Goal: Task Accomplishment & Management: Manage account settings

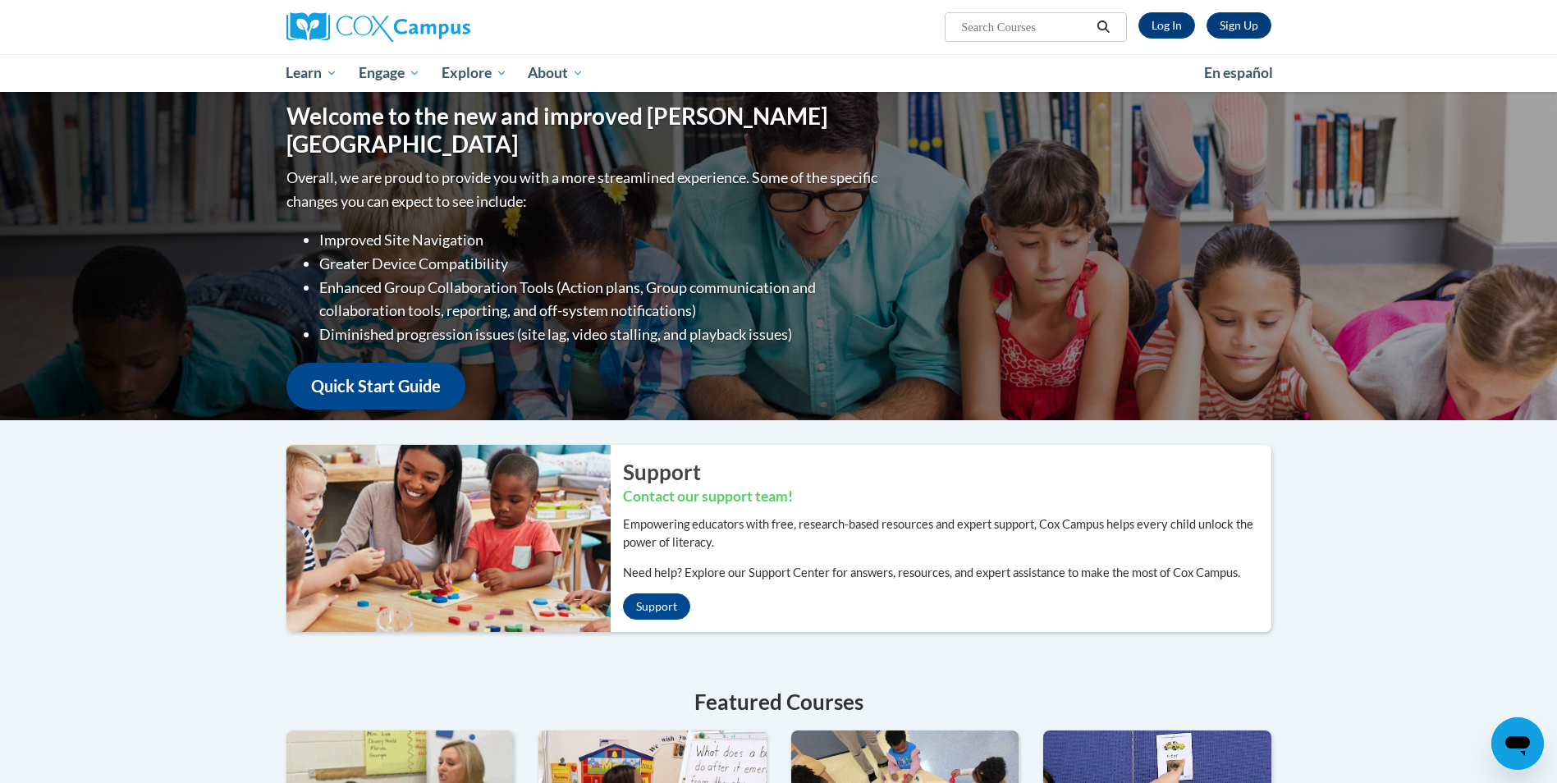
click at [976, 18] on input "Search..." at bounding box center [1025, 27] width 131 height 20
type input "power og la"
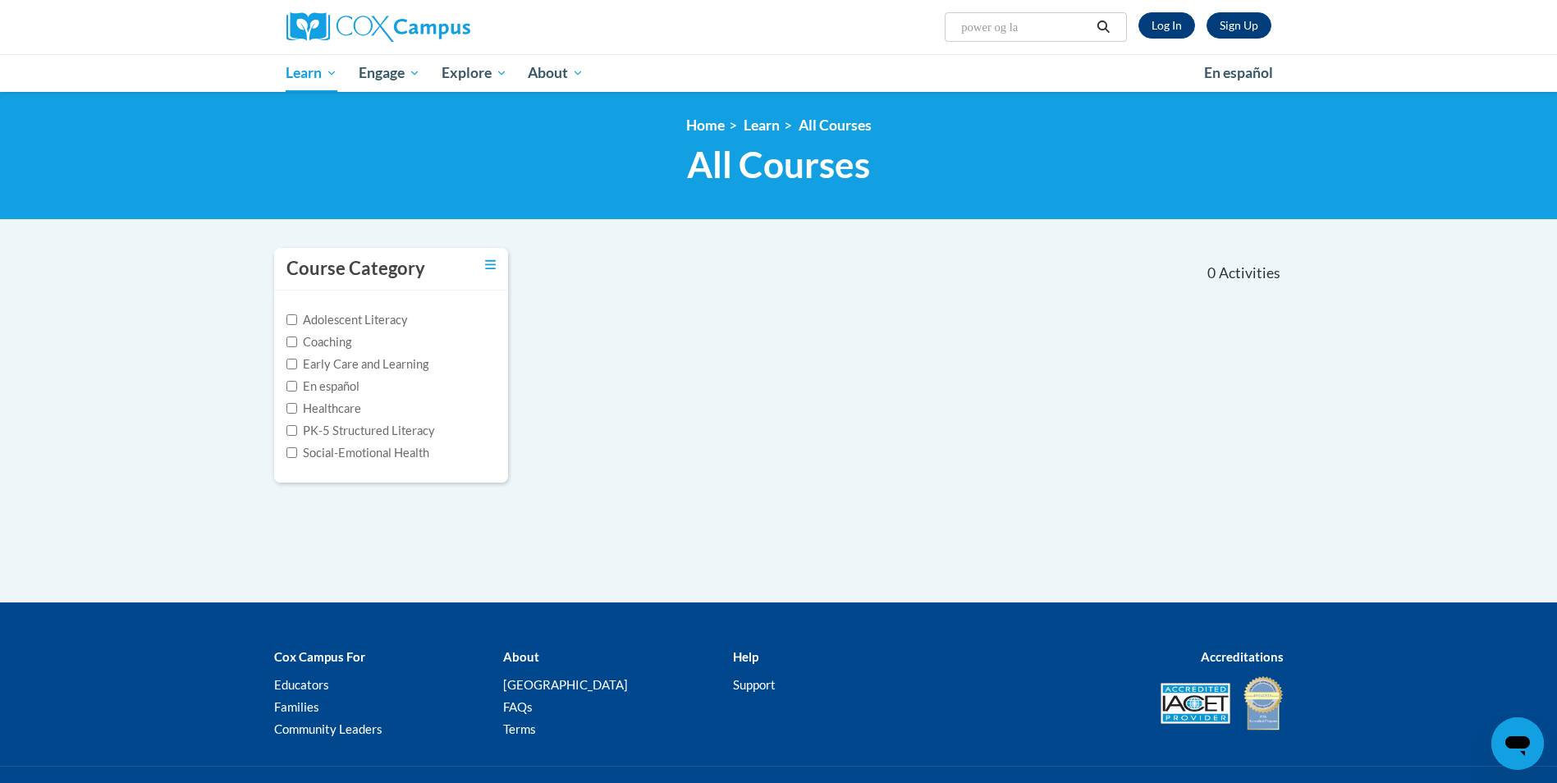
click at [1015, 28] on input "power og la" at bounding box center [1025, 27] width 131 height 20
type input "power of la"
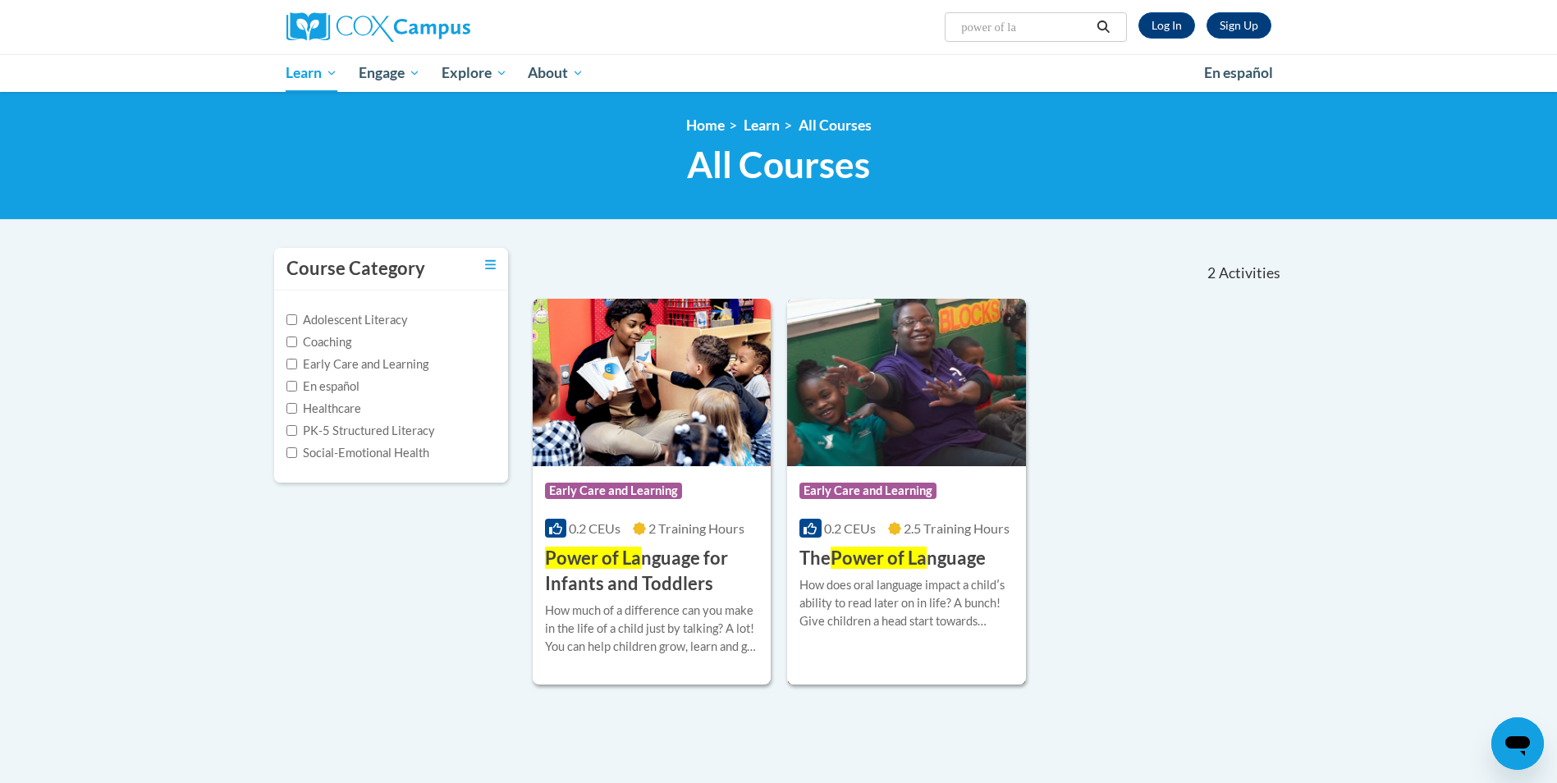
click at [864, 562] on span "Power of La" at bounding box center [879, 558] width 96 height 22
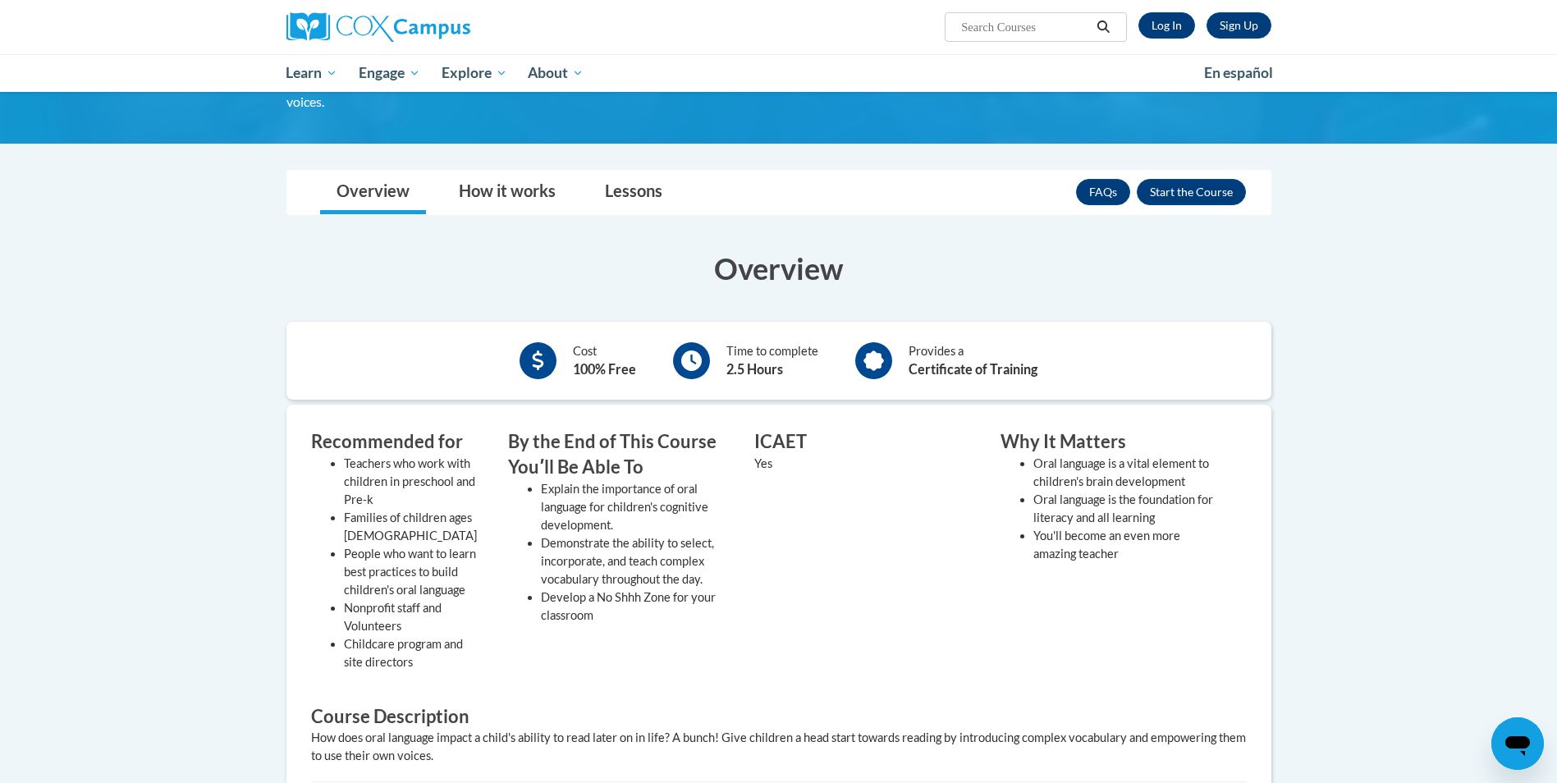
scroll to position [493, 0]
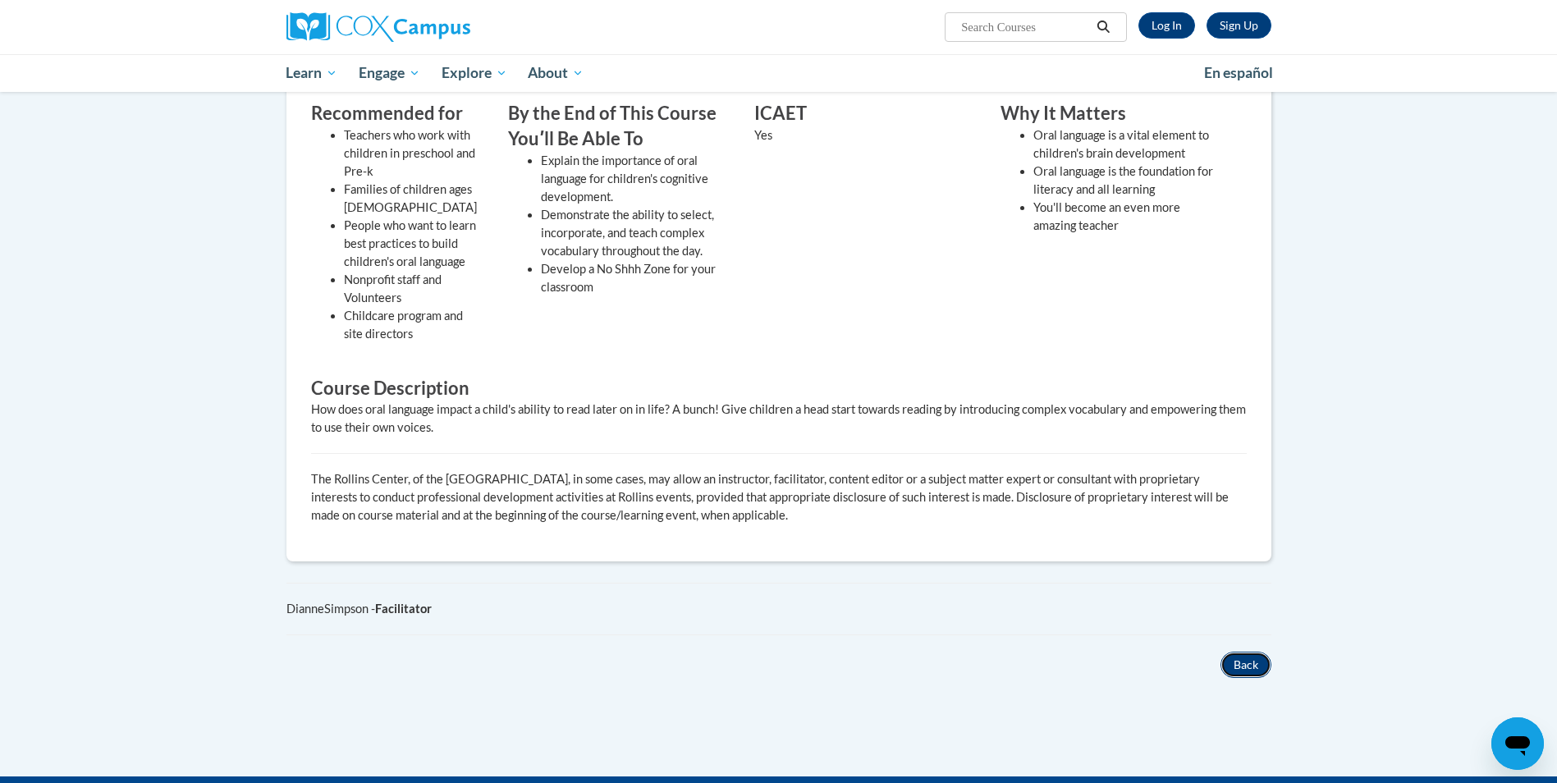
click at [1239, 666] on button "Back" at bounding box center [1246, 665] width 51 height 26
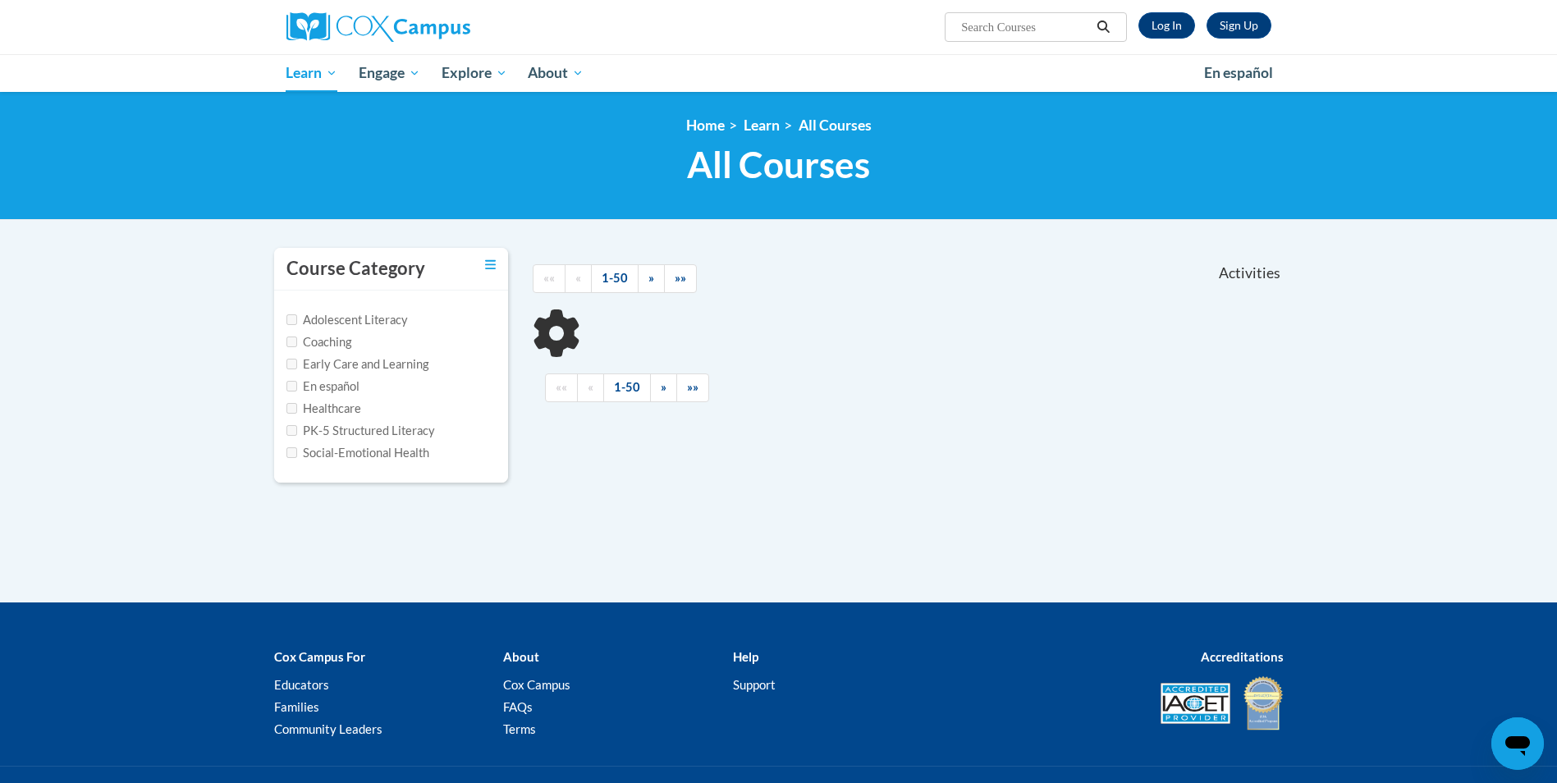
type input "power of la"
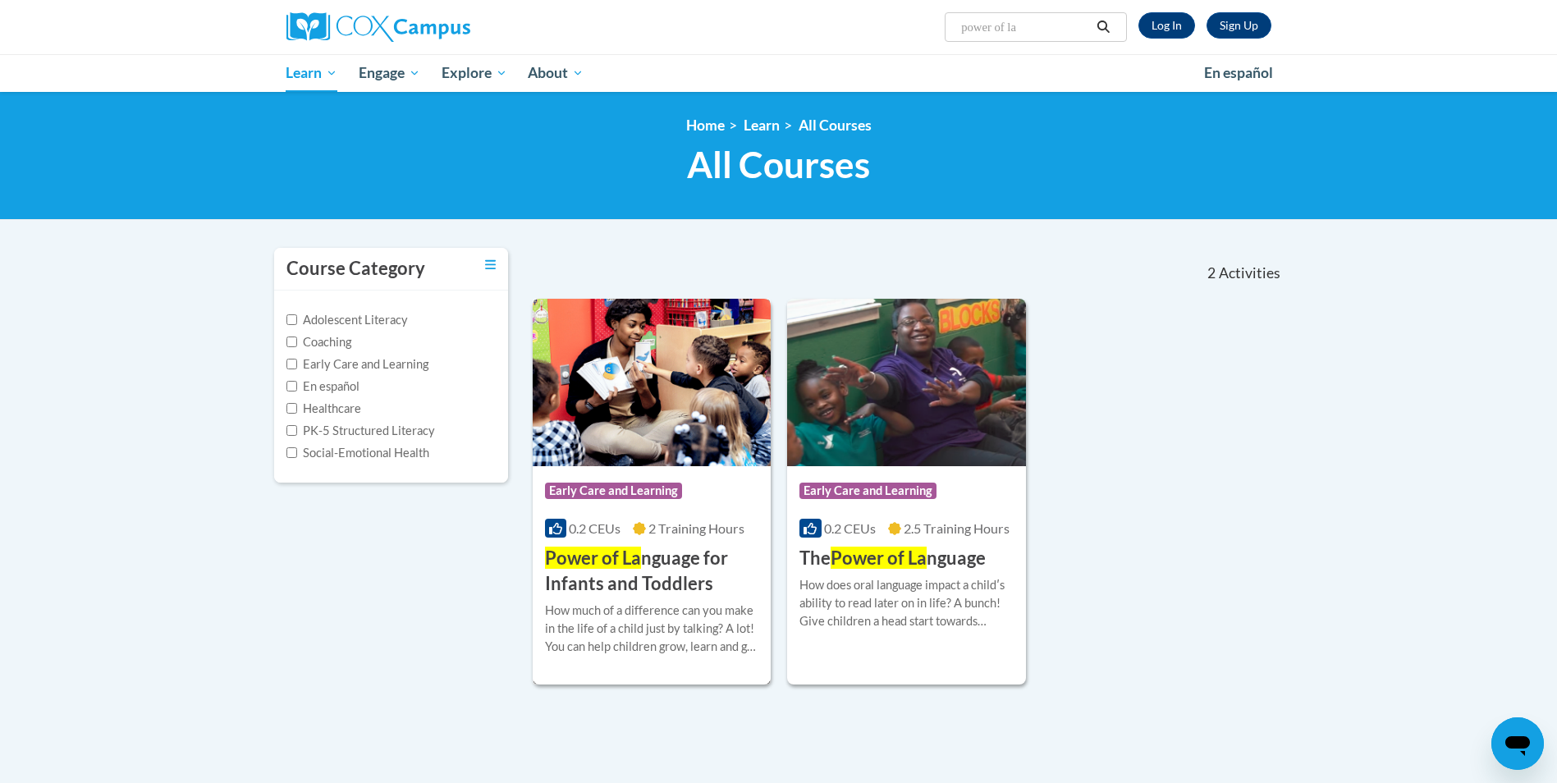
click at [633, 551] on span "Power of La" at bounding box center [593, 558] width 96 height 22
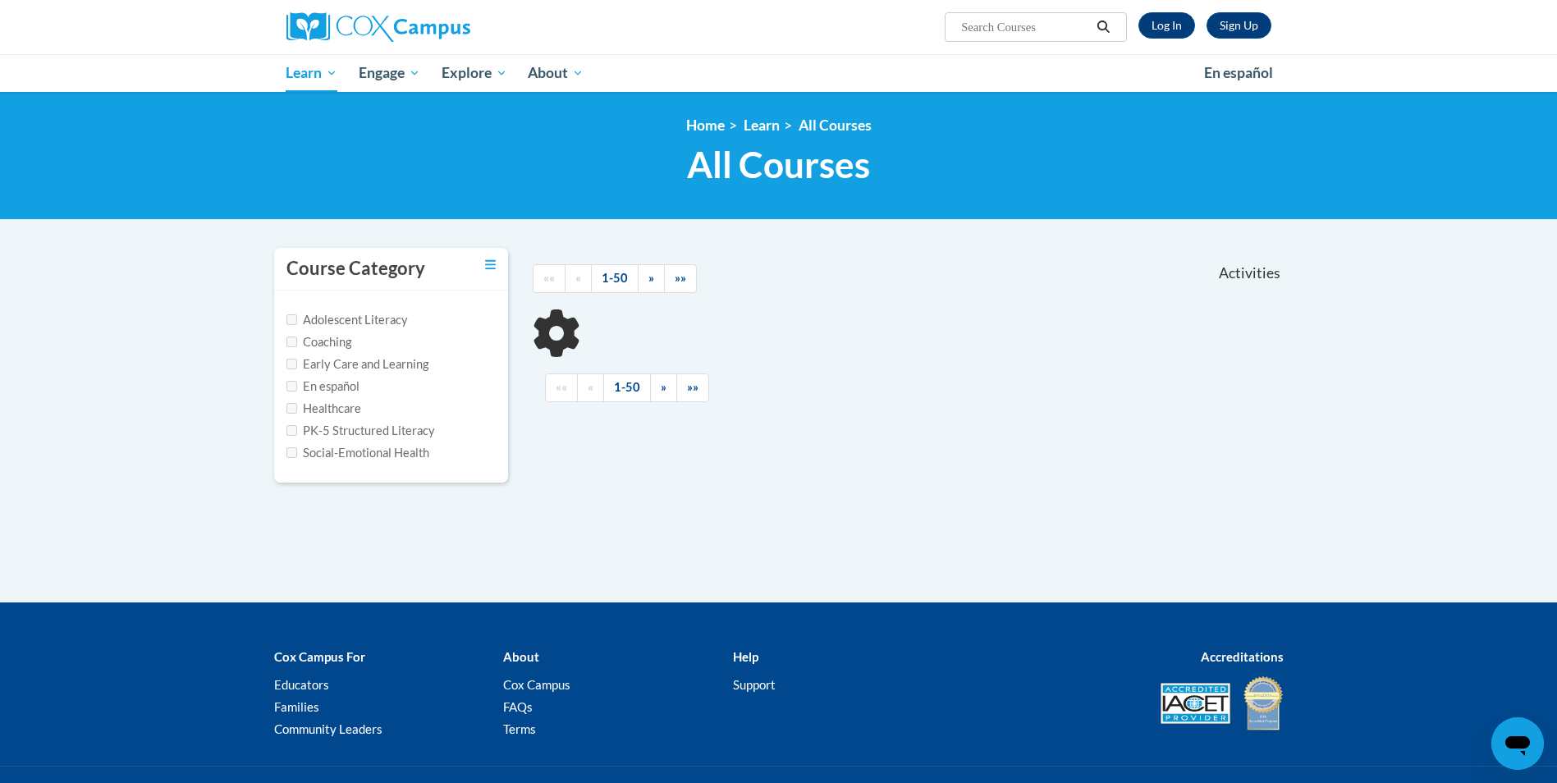
type input "power of la"
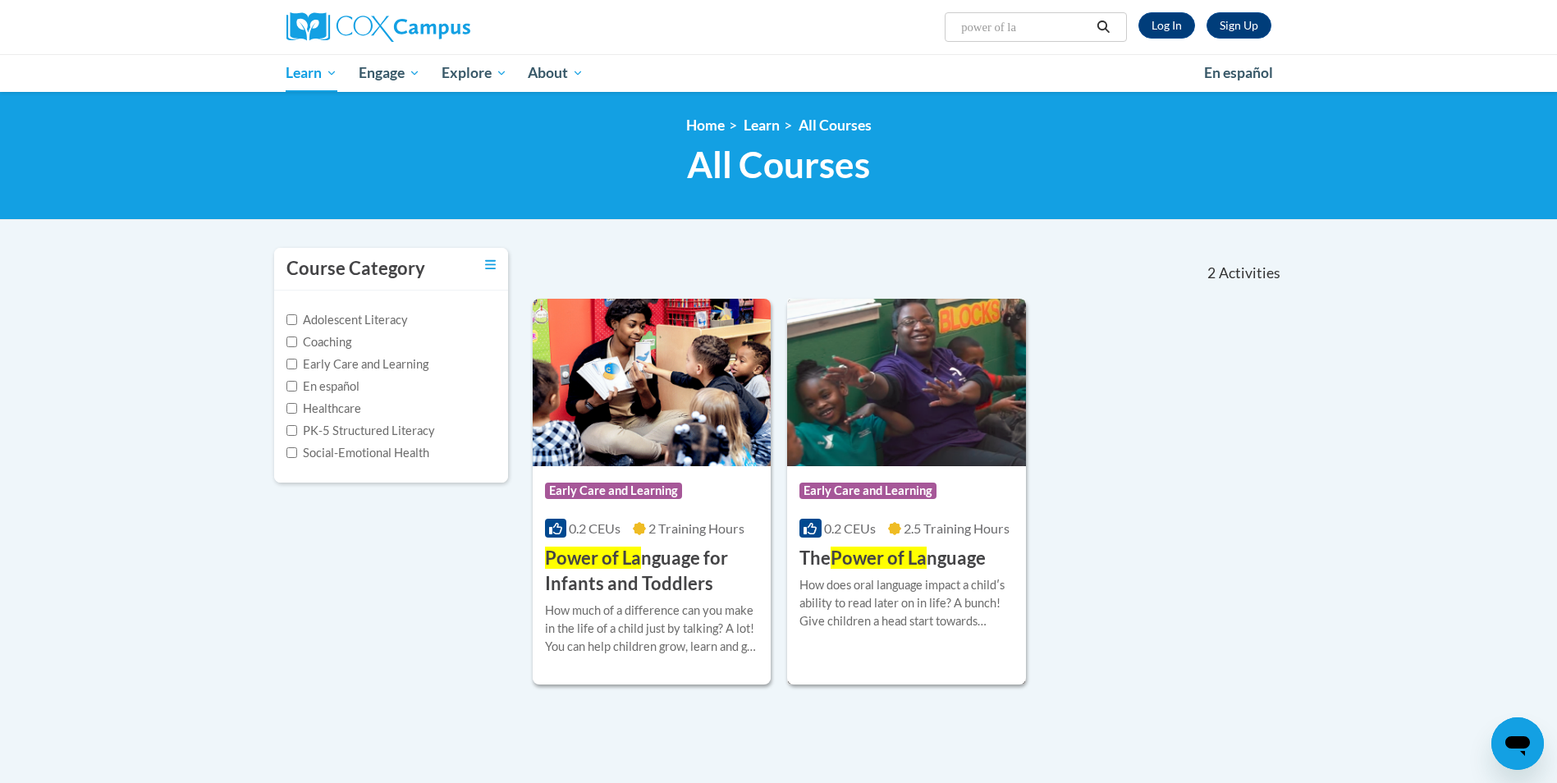
click at [940, 548] on h3 "The Power of La nguage" at bounding box center [893, 558] width 186 height 25
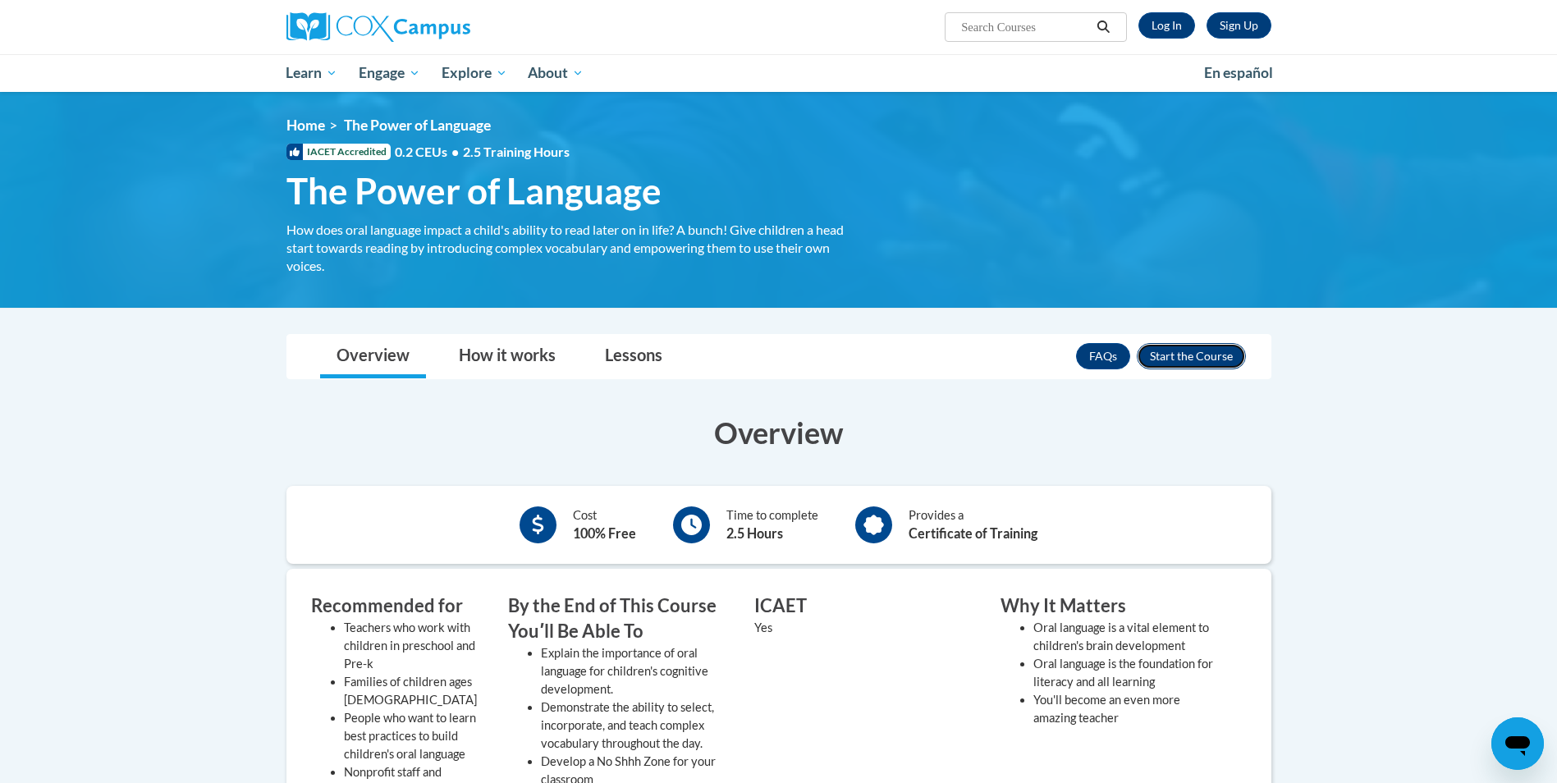
click at [1211, 344] on button "Enroll" at bounding box center [1191, 356] width 109 height 26
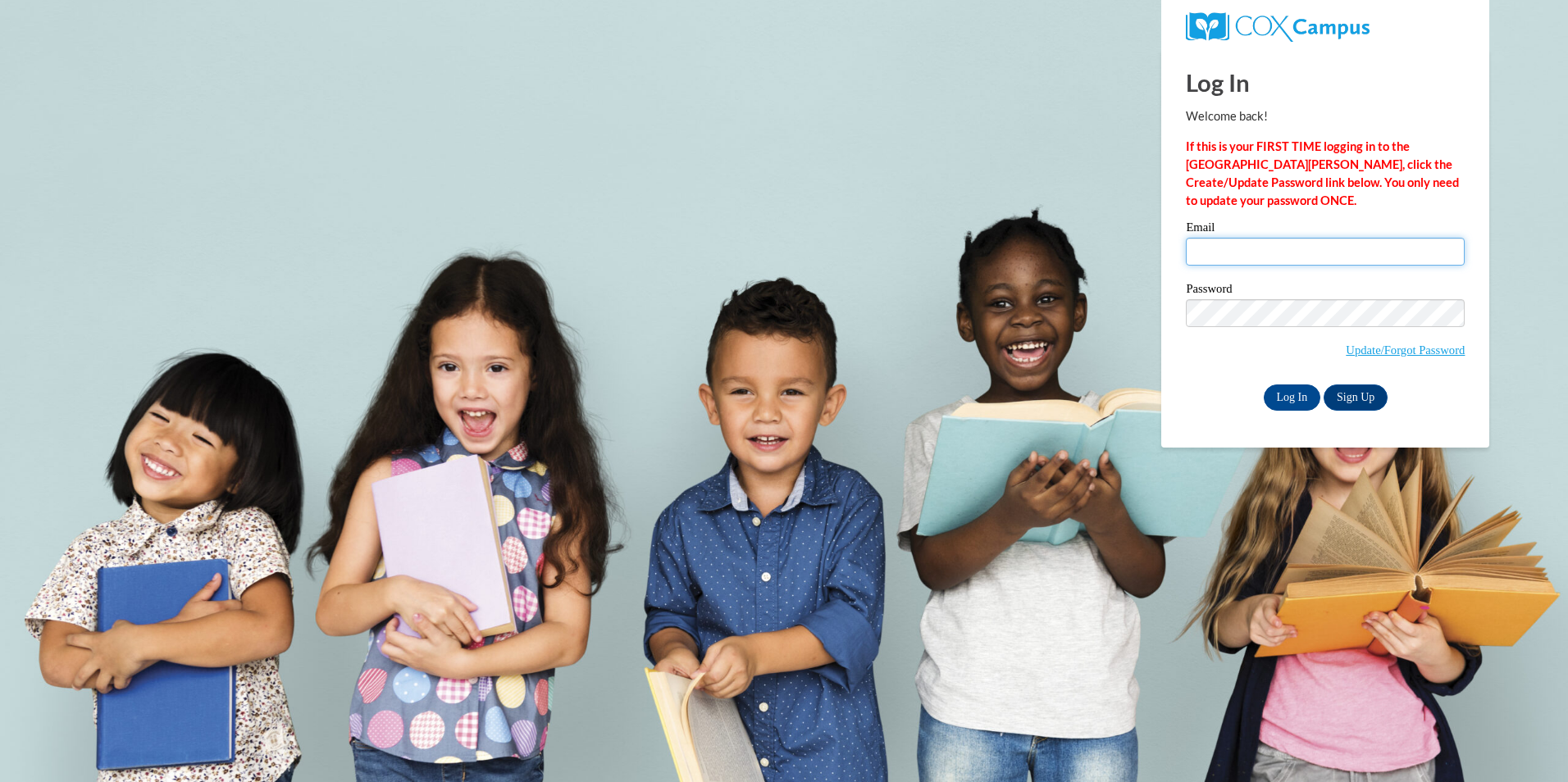
click at [1214, 250] on input "Email" at bounding box center [1324, 252] width 279 height 28
type input "[EMAIL_ADDRESS][DOMAIN_NAME]"
click at [1024, 476] on body "Log In Welcome back! If this is your FIRST TIME logging in to the NEW Cox Campu…" at bounding box center [784, 391] width 1568 height 782
click at [1294, 396] on input "Log In" at bounding box center [1291, 397] width 57 height 26
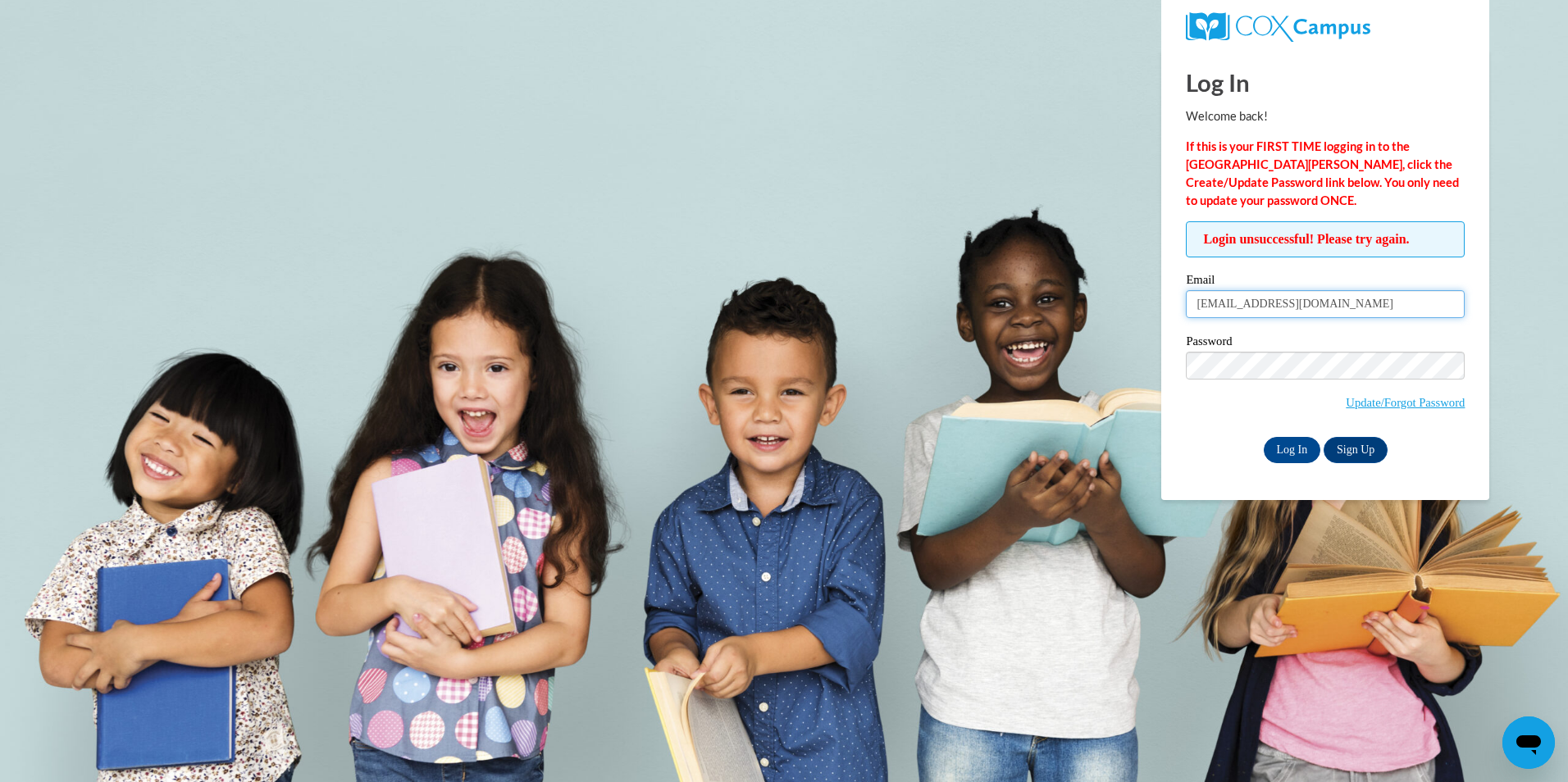
click at [1342, 305] on input "[EMAIL_ADDRESS][DOMAIN_NAME]" at bounding box center [1324, 305] width 279 height 28
click at [1279, 452] on input "Log In" at bounding box center [1291, 450] width 57 height 26
click at [1360, 315] on input "[EMAIL_ADDRESS][DOMAIN_NAME]" at bounding box center [1324, 305] width 279 height 28
type input "m"
type input "[EMAIL_ADDRESS][DOMAIN_NAME]"
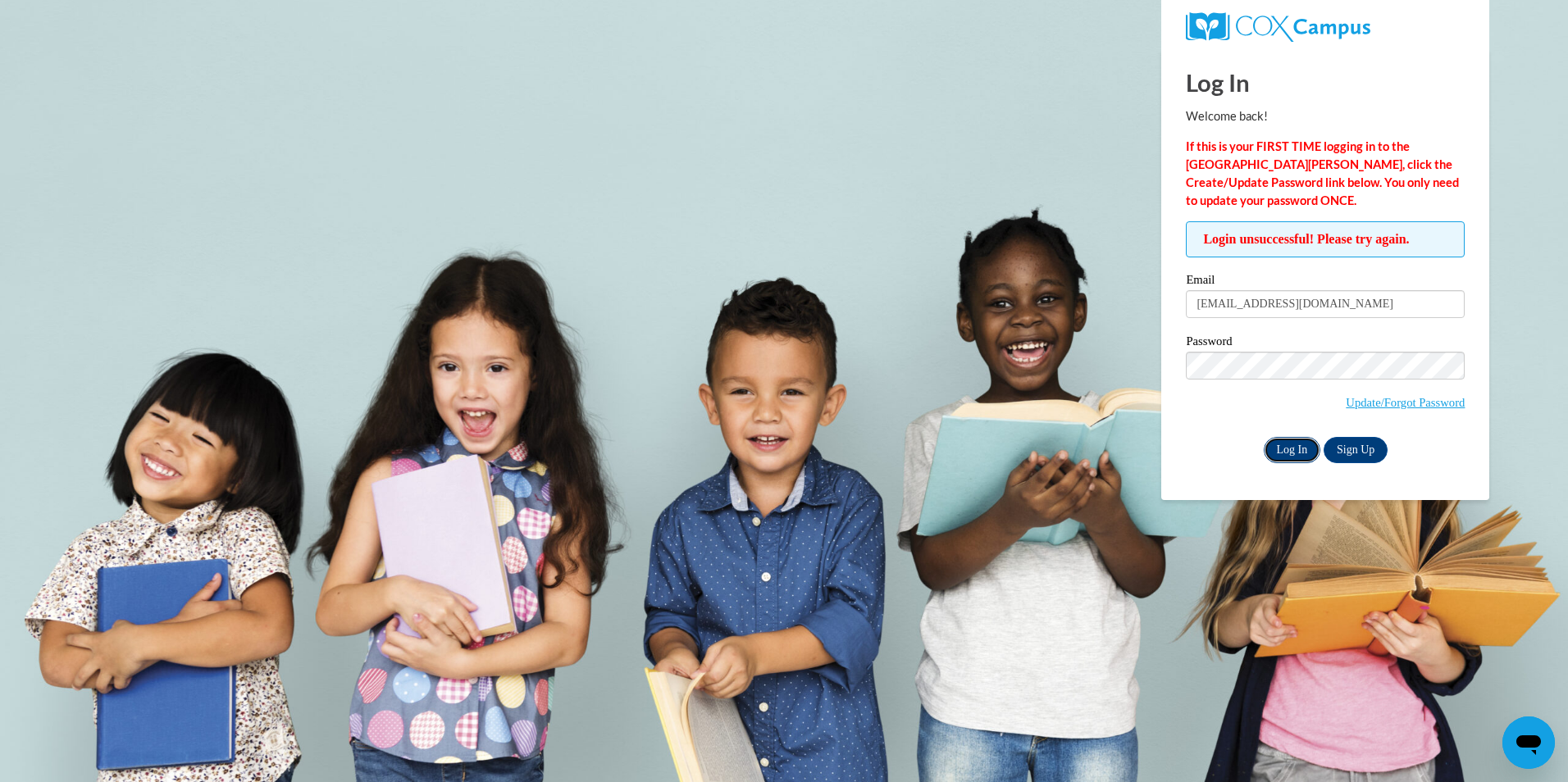
click at [1280, 446] on input "Log In" at bounding box center [1291, 450] width 57 height 26
drag, startPoint x: 1367, startPoint y: 310, endPoint x: 866, endPoint y: 330, distance: 501.4
click at [866, 330] on body "Log In Welcome back! If this is your FIRST TIME logging in to the NEW Cox Campu…" at bounding box center [784, 391] width 1568 height 782
type input "[EMAIL_ADDRESS][DOMAIN_NAME]"
click at [837, 366] on body "Log In Welcome back! If this is your FIRST TIME logging in to the NEW Cox Campu…" at bounding box center [784, 391] width 1568 height 782
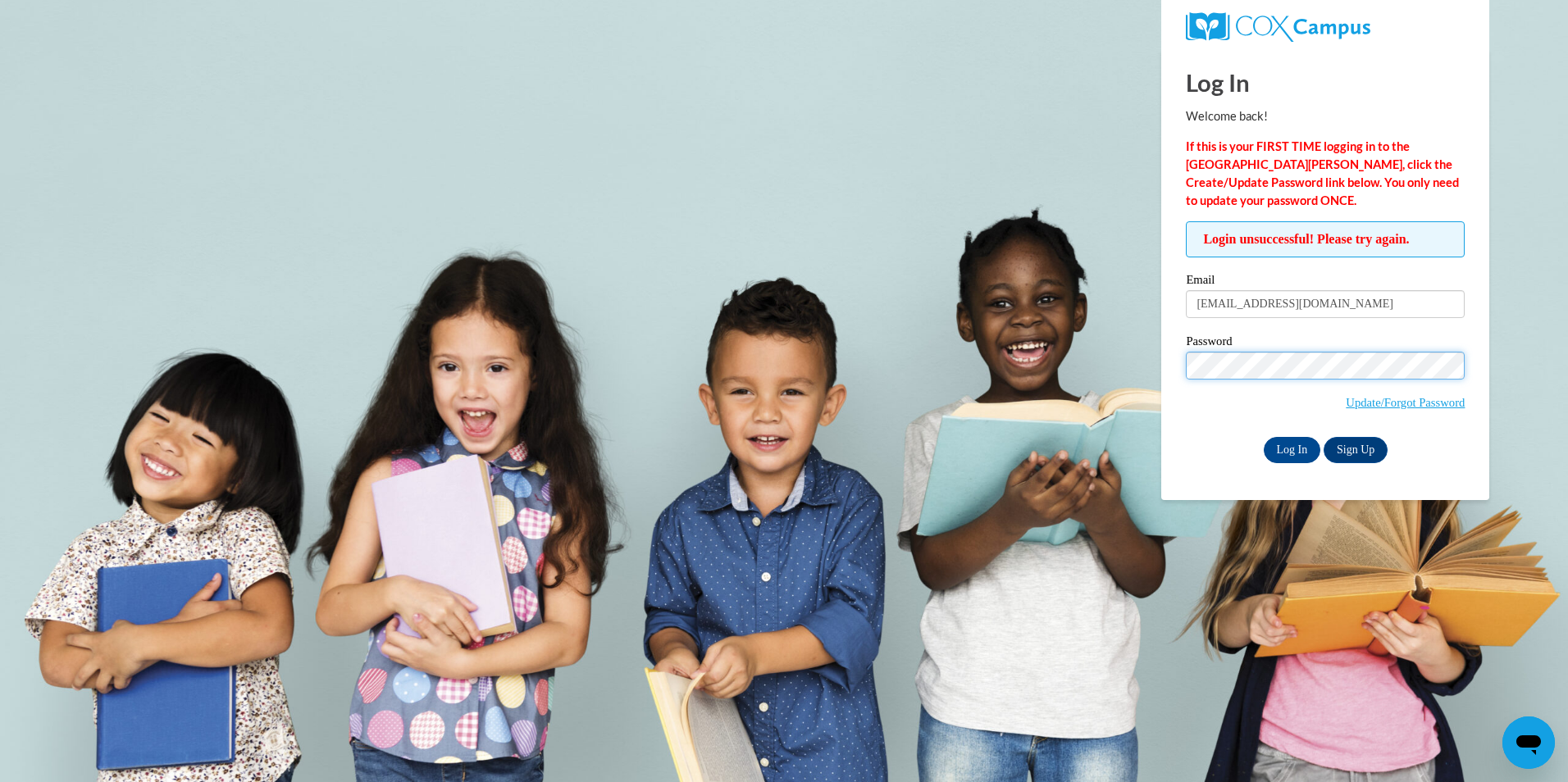
click at [1263, 437] on input "Log In" at bounding box center [1291, 450] width 57 height 26
click at [1408, 402] on link "Update/Forgot Password" at bounding box center [1404, 402] width 119 height 13
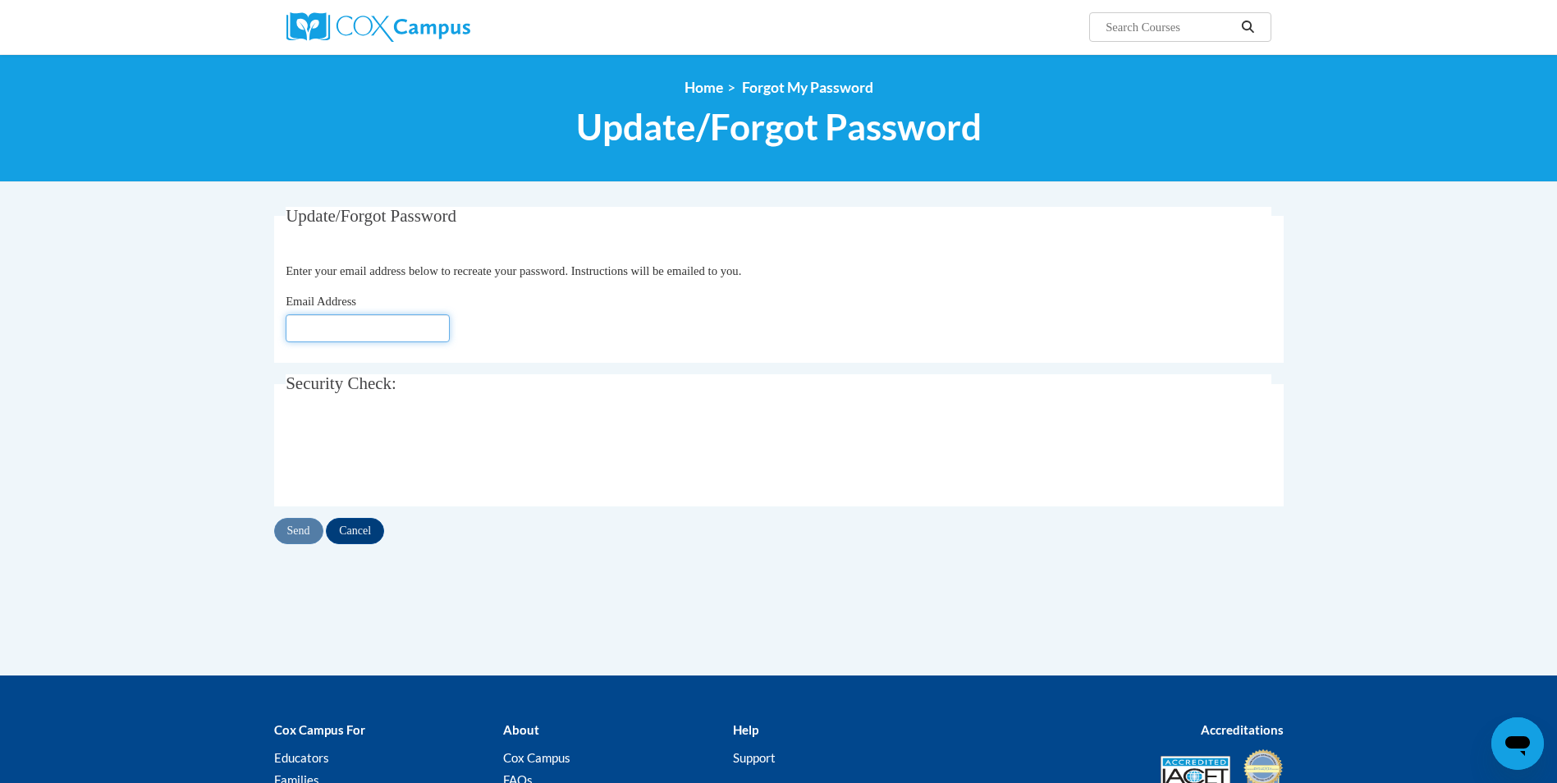
click at [305, 332] on input "Email Address" at bounding box center [368, 328] width 164 height 28
type input "[EMAIL_ADDRESS][DOMAIN_NAME]"
click at [294, 529] on input "Send" at bounding box center [298, 531] width 49 height 26
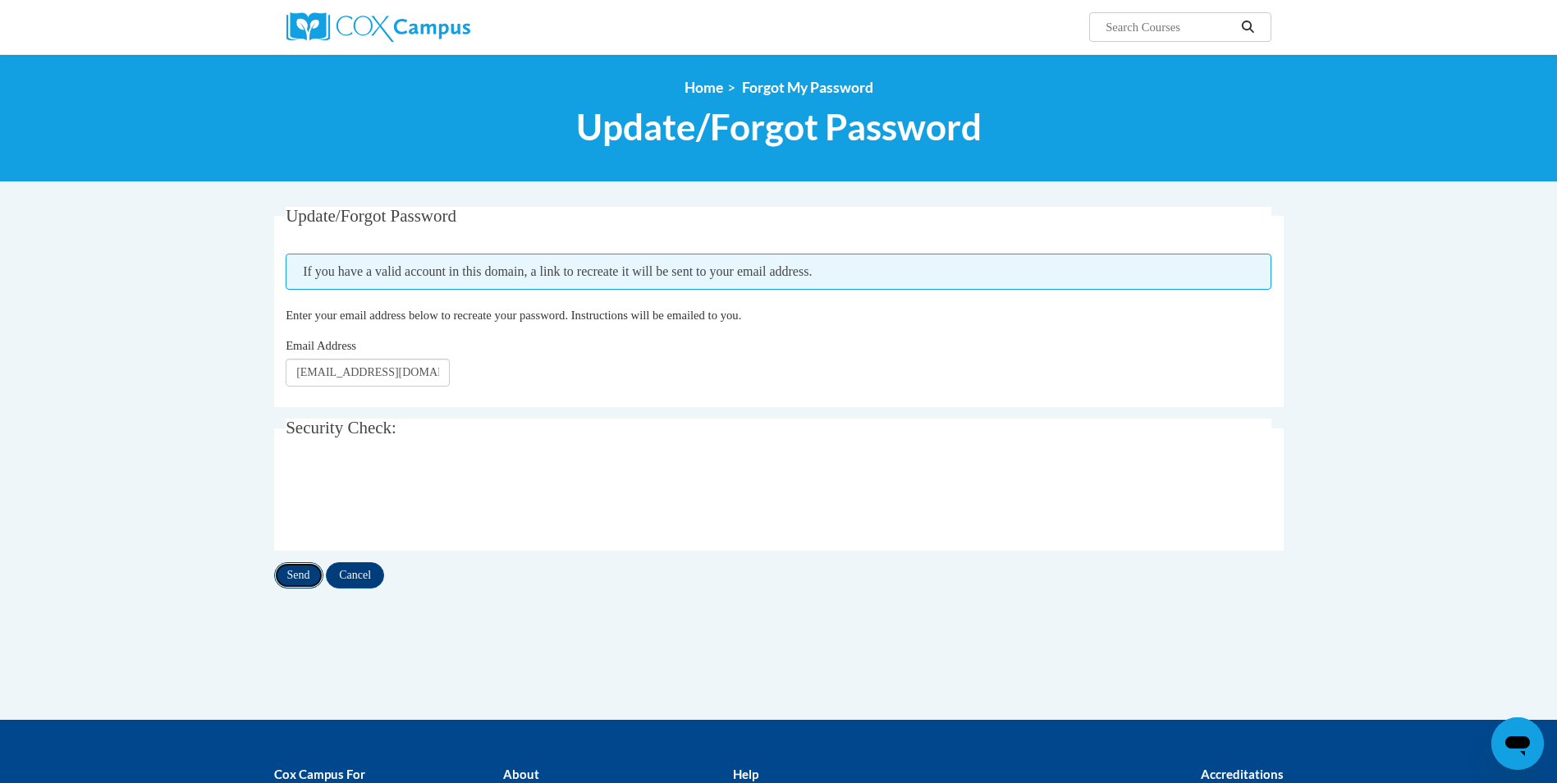
click at [304, 566] on input "Send" at bounding box center [298, 575] width 49 height 26
click at [303, 580] on input "Send" at bounding box center [298, 575] width 49 height 26
drag, startPoint x: 427, startPoint y: 374, endPoint x: 0, endPoint y: 401, distance: 427.8
click at [0, 401] on html "Search Search... <en>Home</en><fr>Accueil</fr><de>Zuhause</de><it>Casa</it><es>…" at bounding box center [778, 391] width 1557 height 783
type input "[EMAIL_ADDRESS][DOMAIN_NAME]"
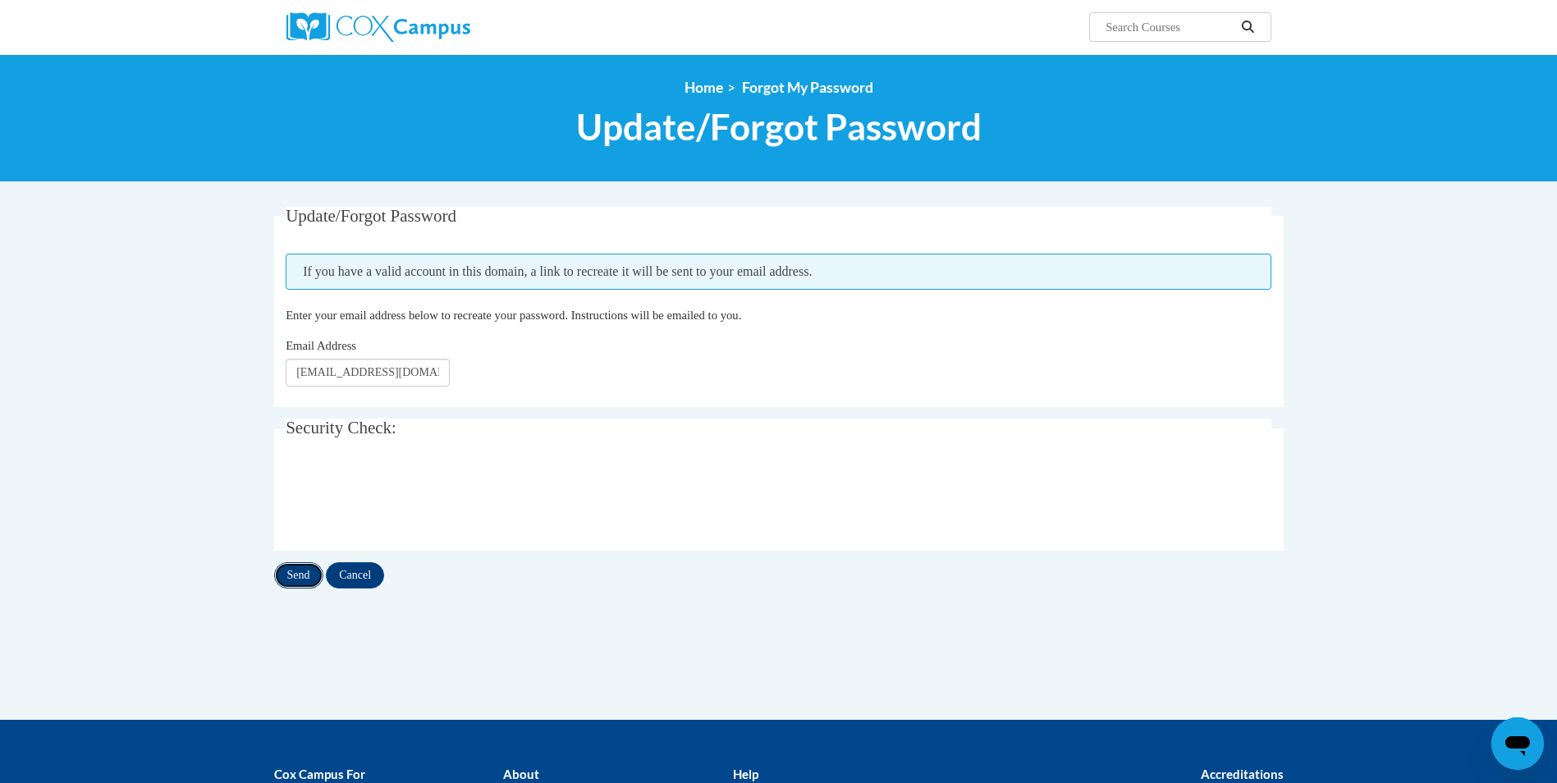
click at [280, 579] on input "Send" at bounding box center [298, 575] width 49 height 26
click at [416, 37] on img at bounding box center [379, 27] width 184 height 30
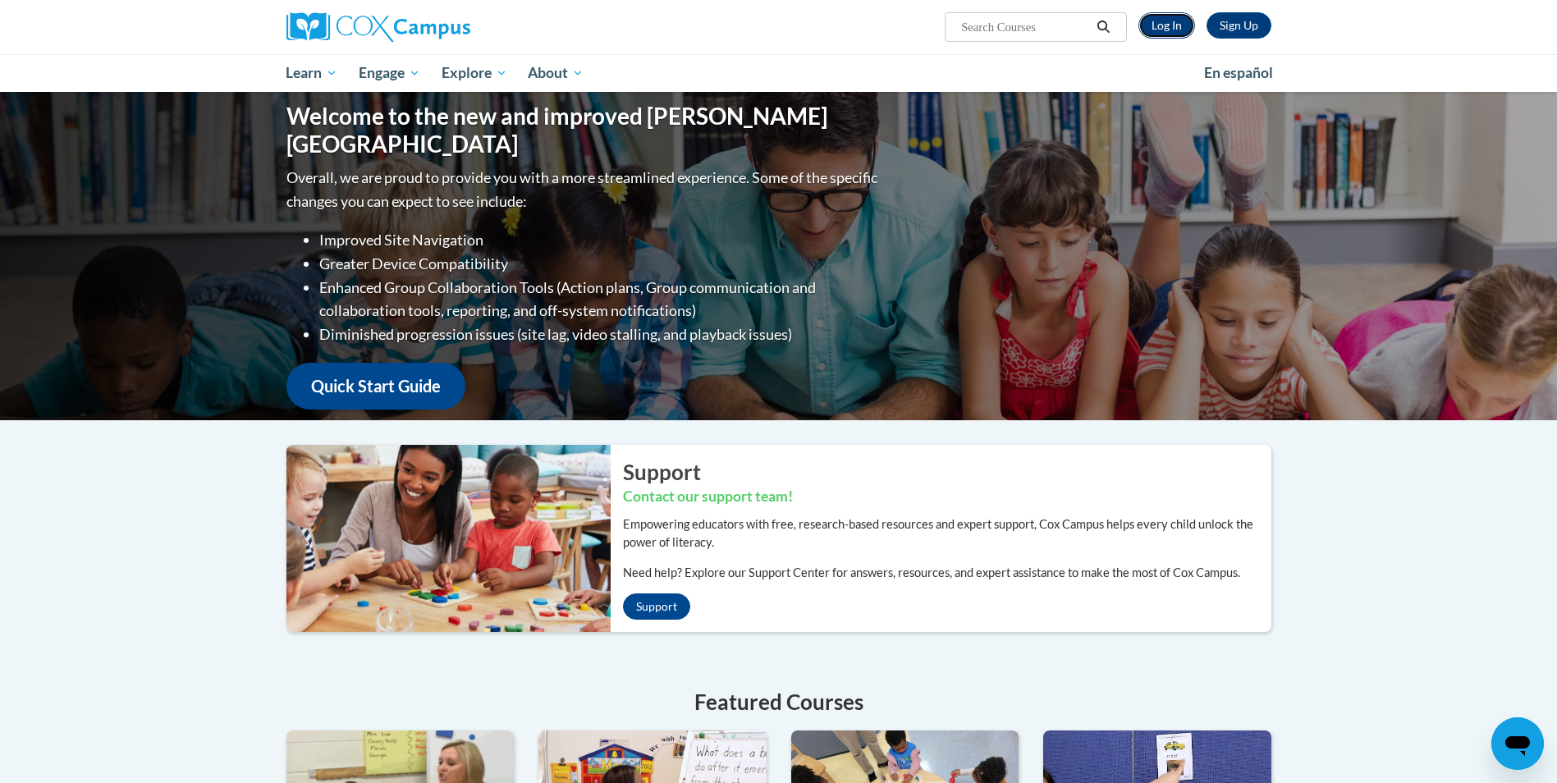
click at [1161, 20] on link "Log In" at bounding box center [1167, 25] width 57 height 26
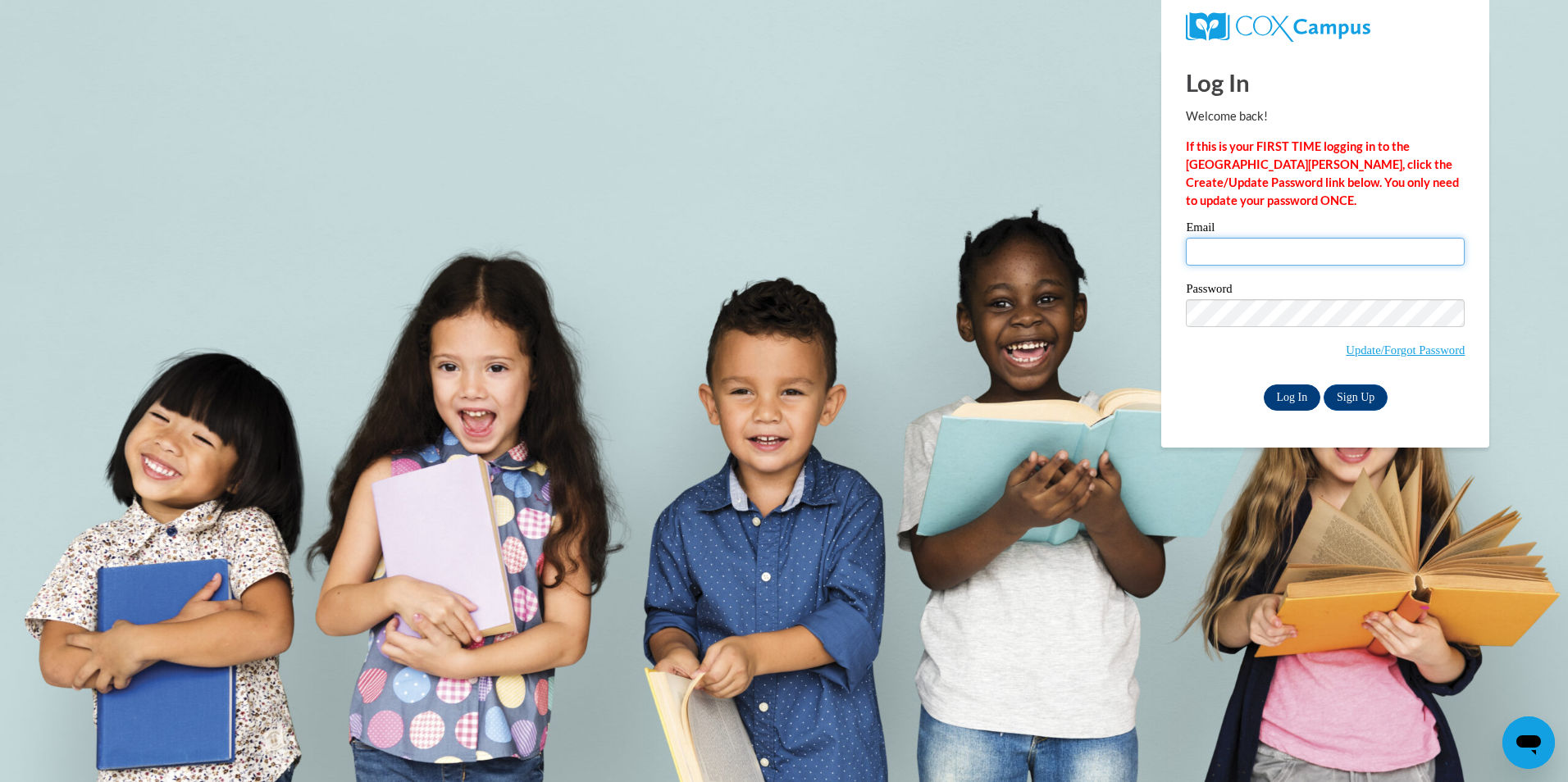
type input "millermaryna@yahoo.com"
click at [1301, 392] on input "Log In" at bounding box center [1291, 397] width 57 height 26
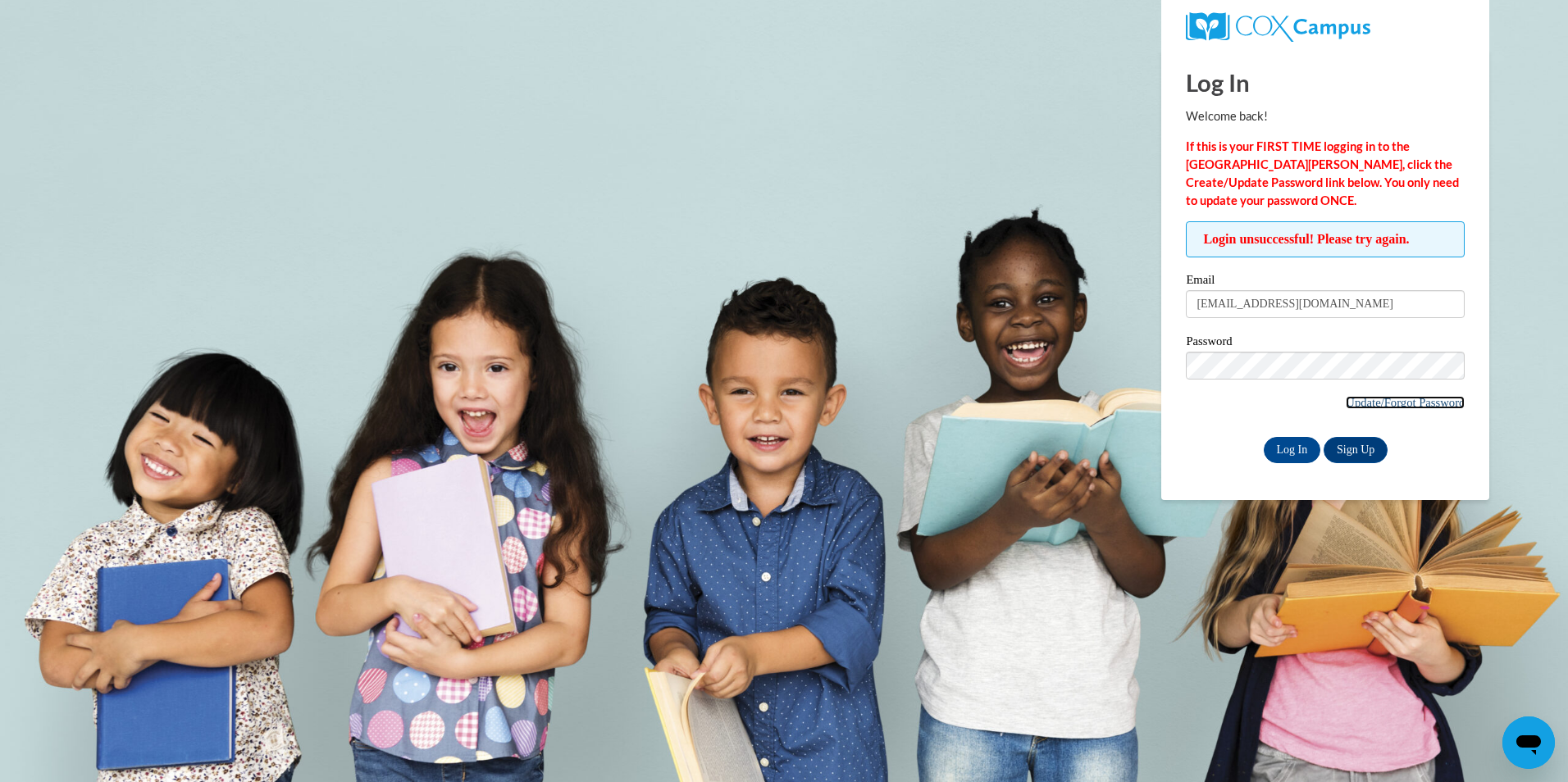
click at [1354, 400] on link "Update/Forgot Password" at bounding box center [1404, 402] width 119 height 13
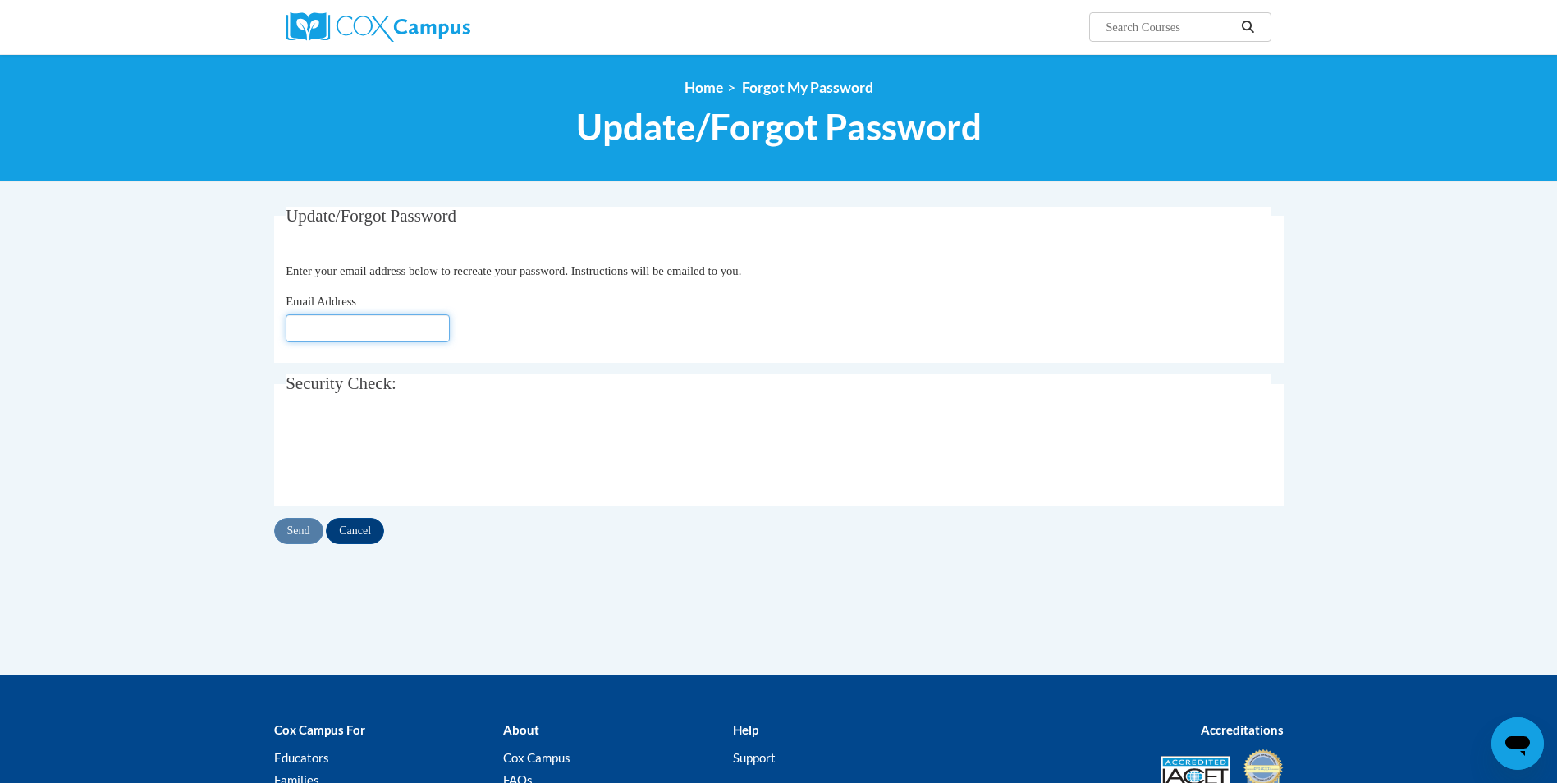
click at [328, 328] on input "Email Address" at bounding box center [368, 328] width 164 height 28
type input "[EMAIL_ADDRESS][DOMAIN_NAME]"
click at [299, 537] on input "Send" at bounding box center [298, 531] width 49 height 26
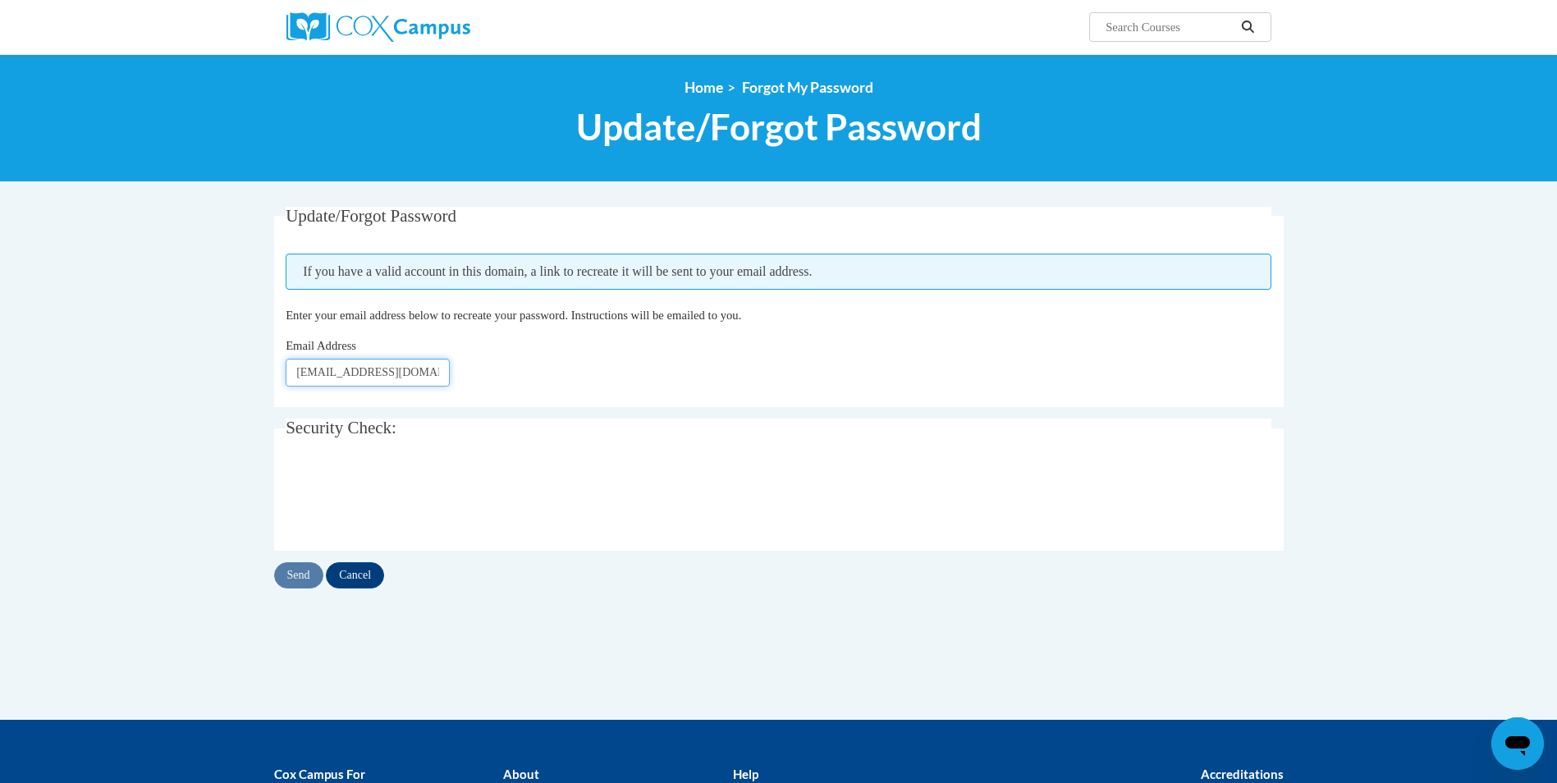
drag, startPoint x: 447, startPoint y: 374, endPoint x: 50, endPoint y: 387, distance: 397.5
click at [50, 387] on body "Search Search... <en>Home</en><fr>Accueil</fr><de>Zuhause</de><it>Casa</it><es>…" at bounding box center [778, 495] width 1557 height 991
type input "[EMAIL_ADDRESS][DOMAIN_NAME]"
click at [305, 583] on input "Send" at bounding box center [298, 575] width 49 height 26
click at [319, 23] on img at bounding box center [379, 27] width 184 height 30
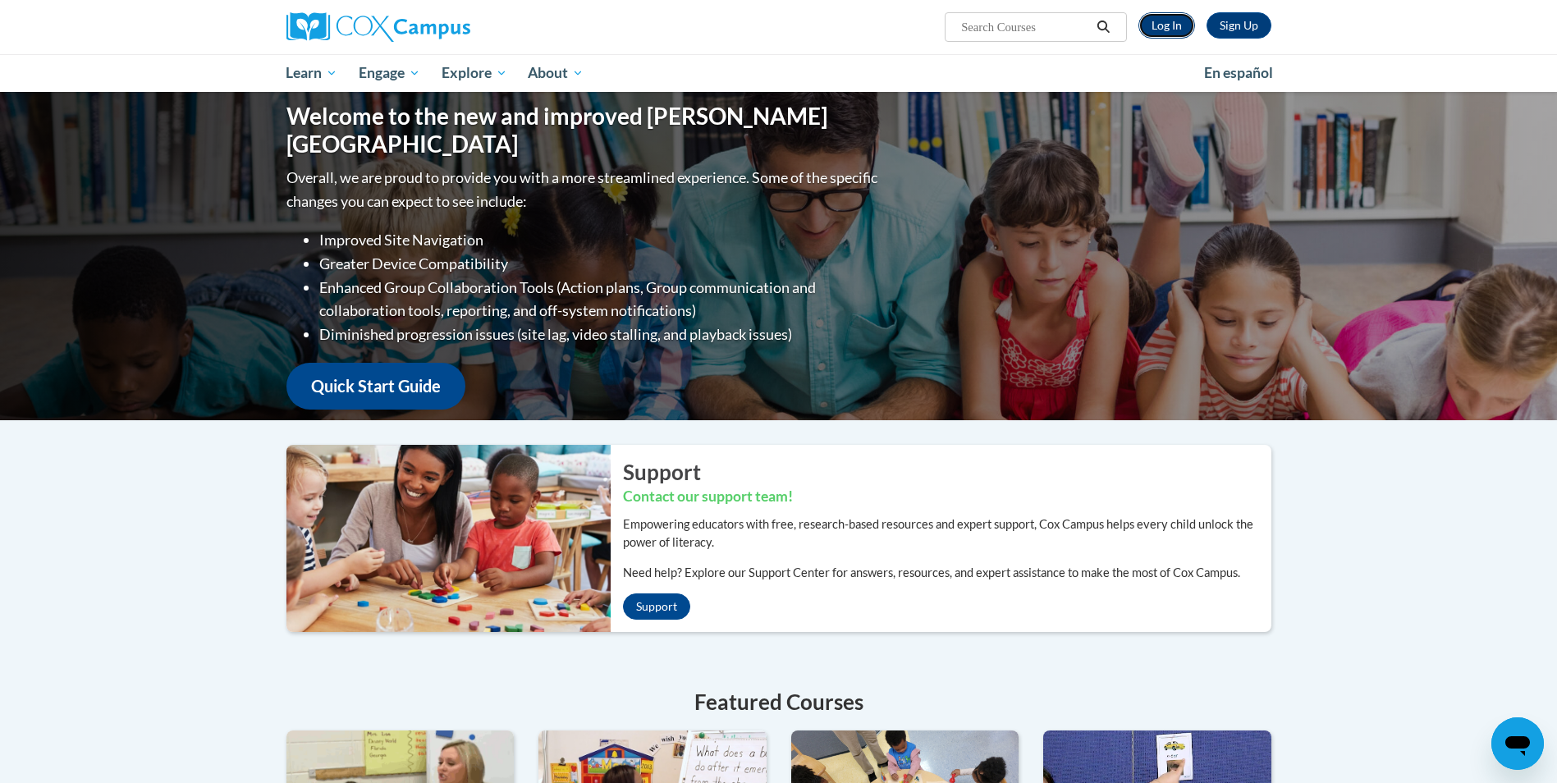
click at [1178, 22] on link "Log In" at bounding box center [1167, 25] width 57 height 26
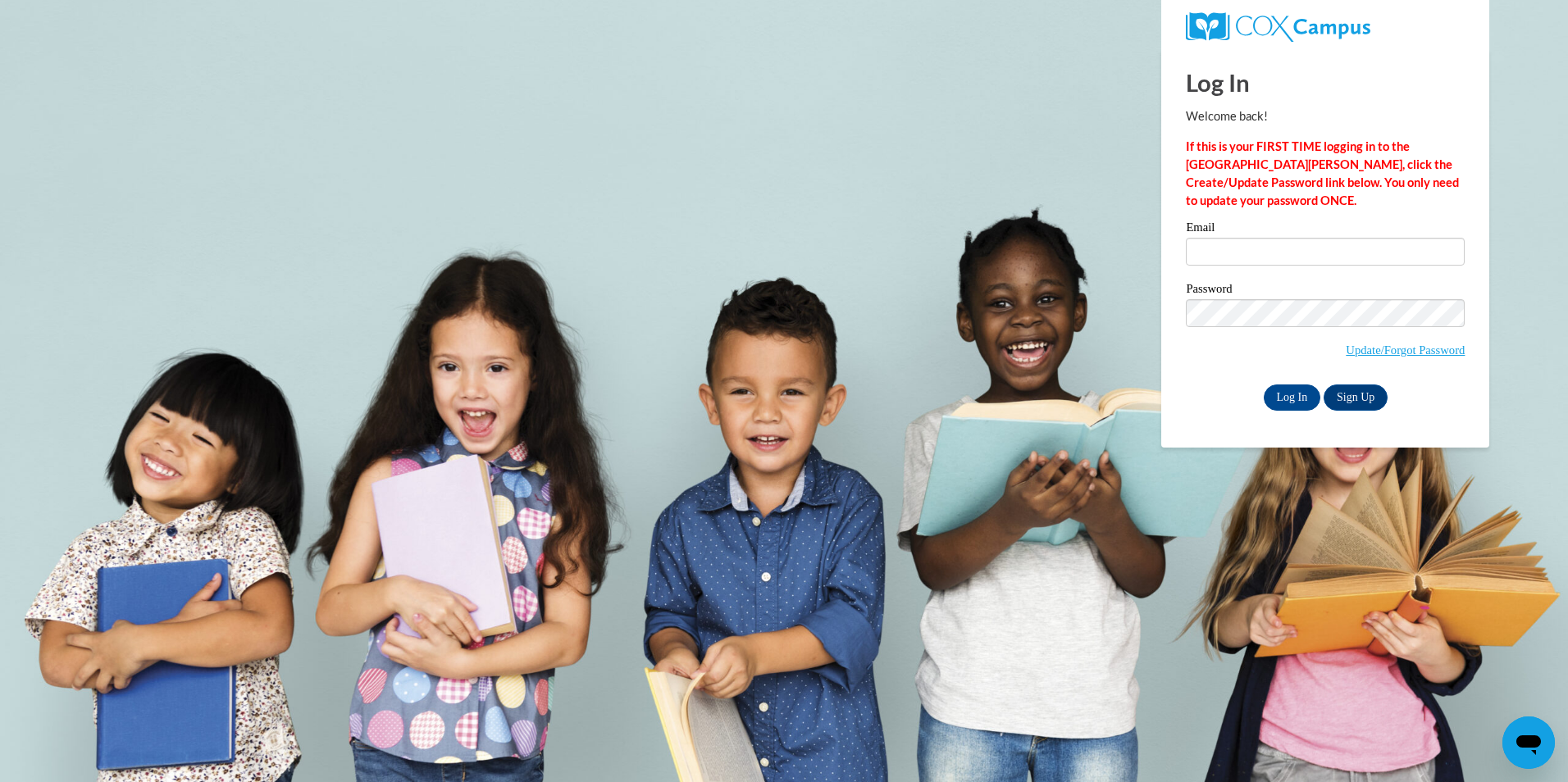
type input "millermaryna@yahoo.com"
drag, startPoint x: 1398, startPoint y: 254, endPoint x: 713, endPoint y: 322, distance: 688.4
click at [713, 322] on body "Log In Welcome back! If this is your FIRST TIME logging in to the NEW Cox Campu…" at bounding box center [784, 391] width 1568 height 782
type input "maryna.miller@yahoo.com"
click at [1280, 392] on input "Log In" at bounding box center [1291, 397] width 57 height 26
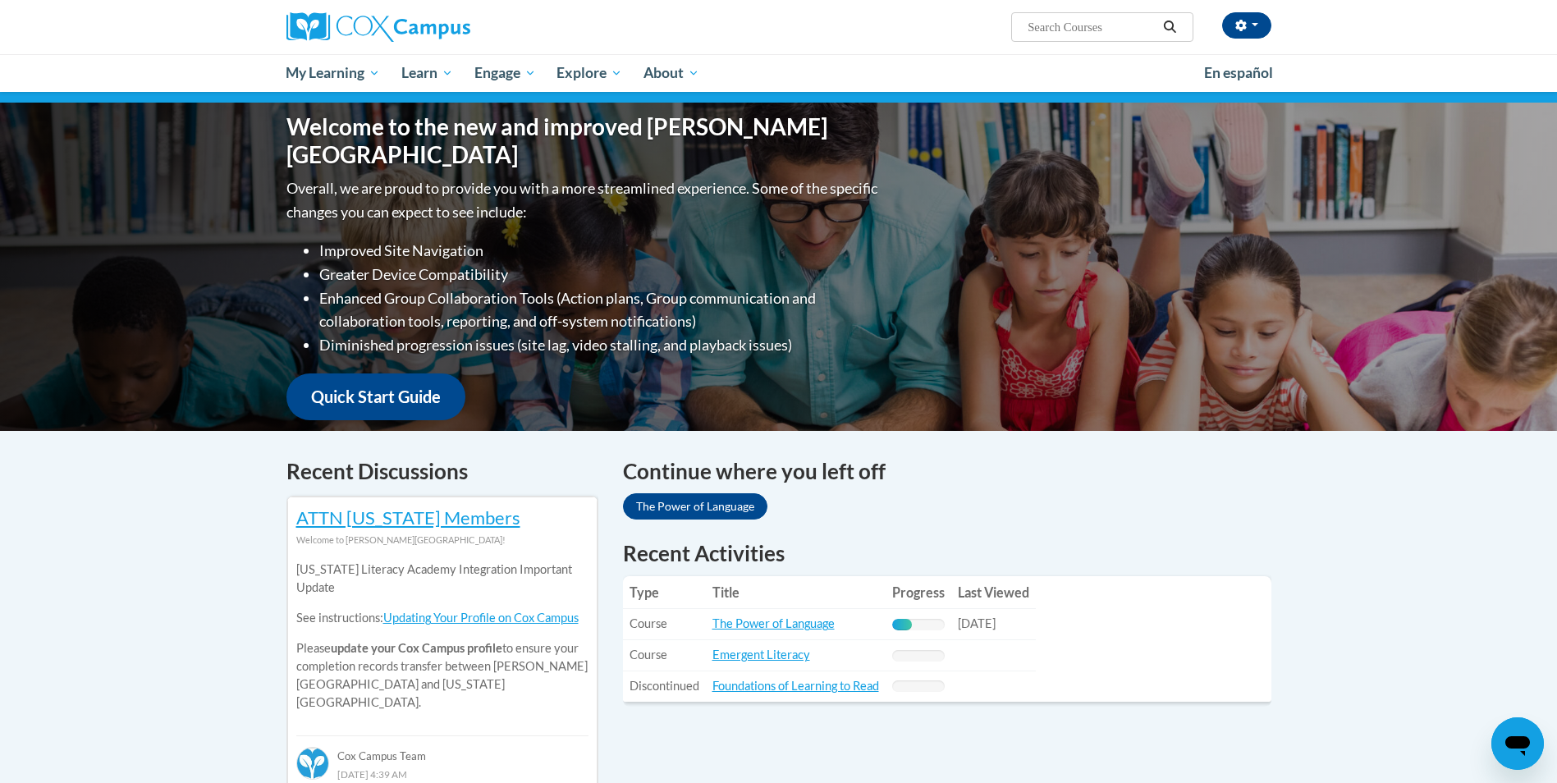
scroll to position [164, 0]
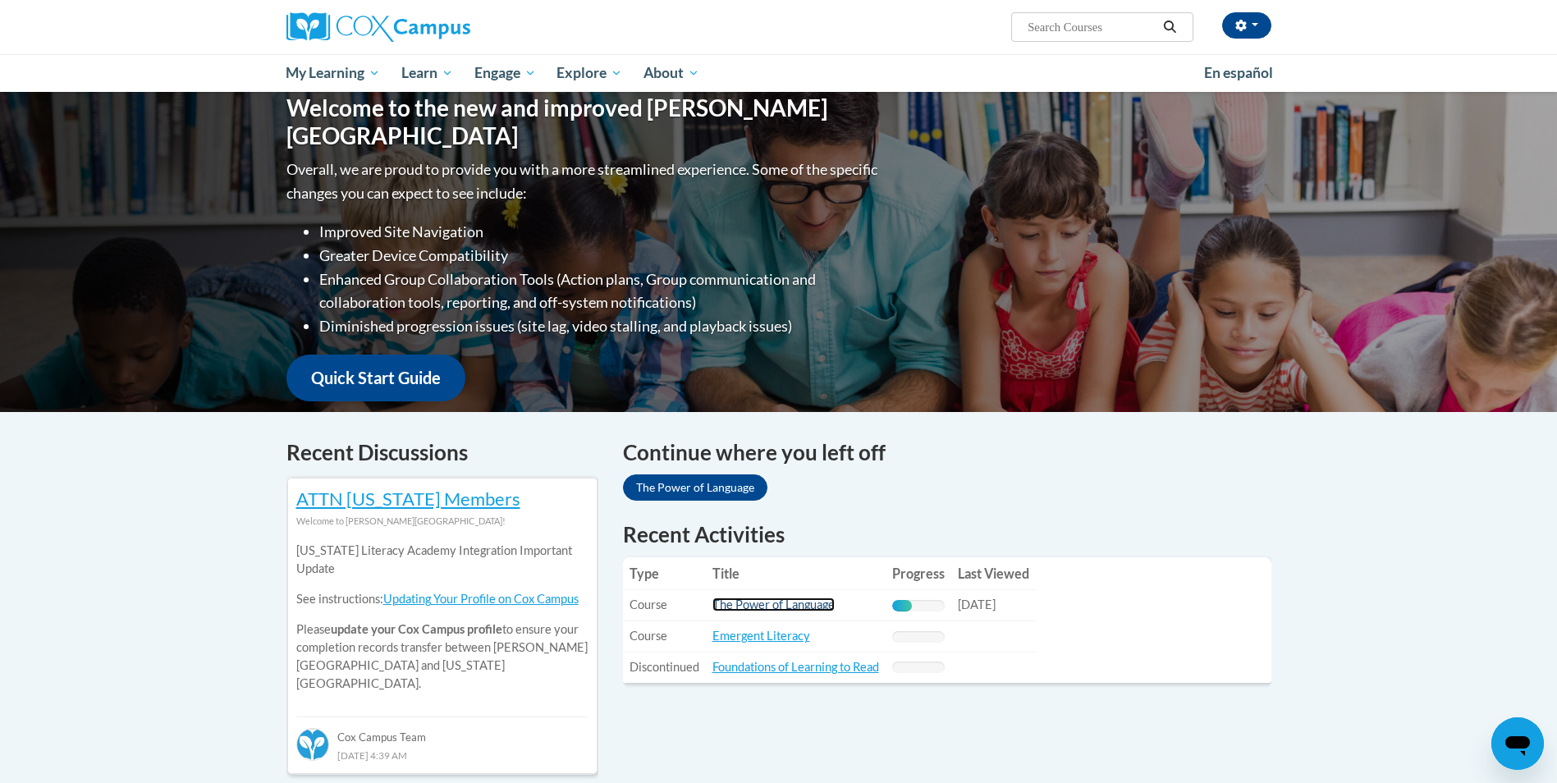
click at [799, 609] on link "The Power of Language" at bounding box center [774, 605] width 122 height 14
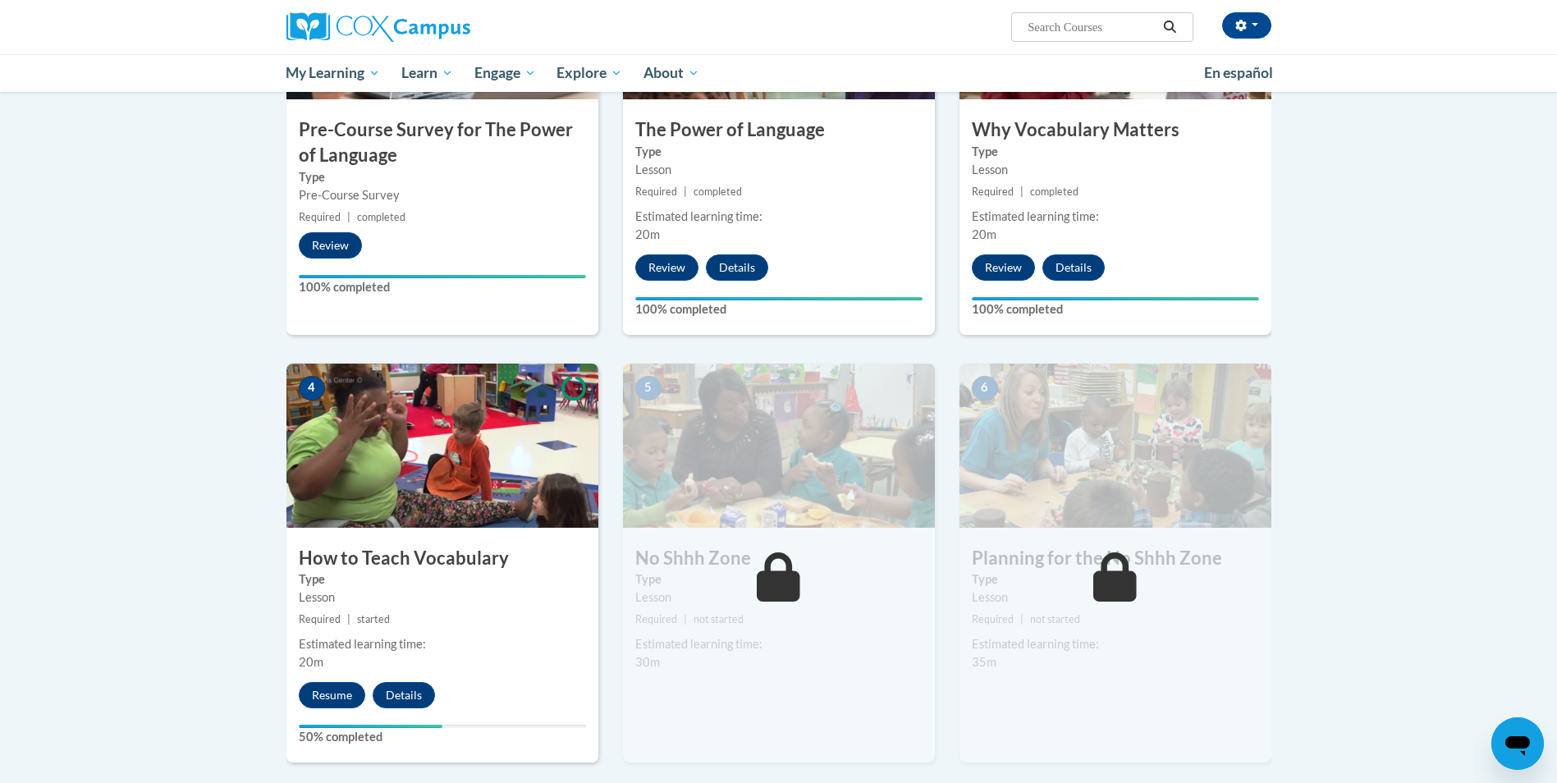
scroll to position [493, 0]
